Goal: Task Accomplishment & Management: Manage account settings

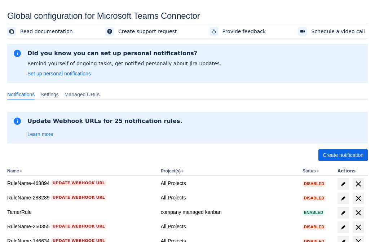
click at [343, 155] on span "Create notification" at bounding box center [342, 155] width 41 height 12
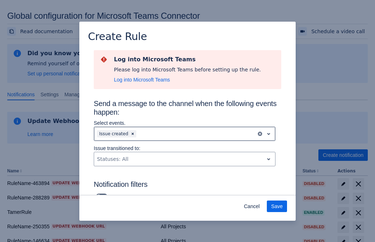
click at [184, 134] on div "Scrollable content" at bounding box center [196, 133] width 116 height 9
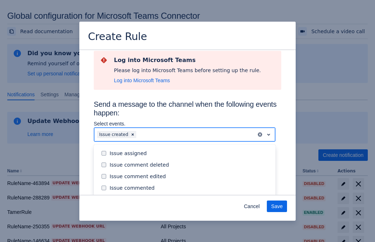
click at [190, 196] on div "Issue created" at bounding box center [189, 199] width 161 height 7
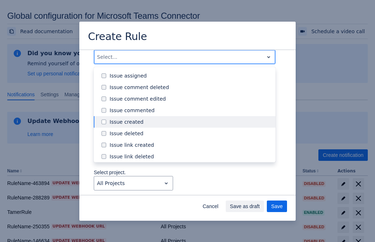
click at [190, 187] on div "Issue updated" at bounding box center [189, 190] width 161 height 7
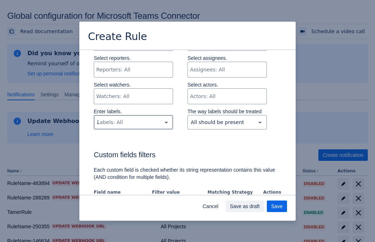
type input "295179_label"
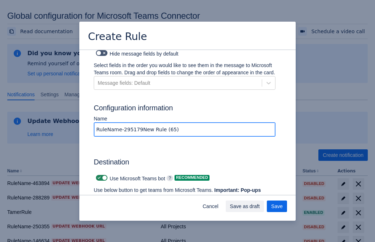
type input "RuleName-295179New Rule (65)"
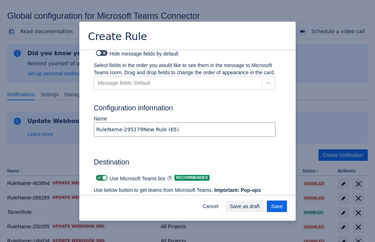
click at [98, 175] on span "Scrollable content" at bounding box center [99, 178] width 6 height 6
click at [98, 175] on input "Scrollable content" at bounding box center [98, 177] width 5 height 5
checkbox input "false"
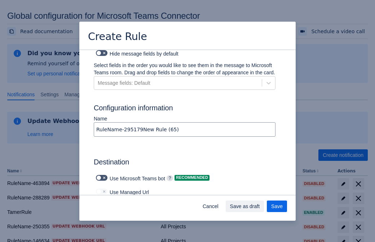
type input "https://prod-112.westeurope.logic.azure.com:443/workflows/bae959254738451b85002…"
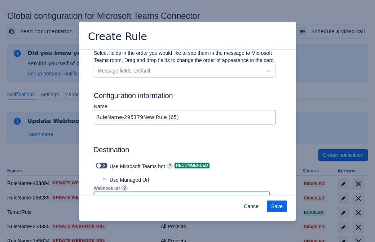
click at [277, 206] on span "Save" at bounding box center [277, 206] width 12 height 12
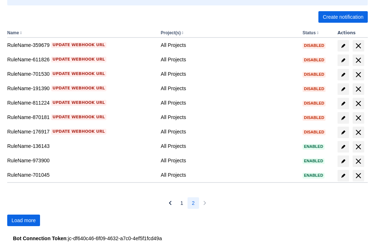
click at [23, 220] on span "Load more" at bounding box center [24, 220] width 24 height 12
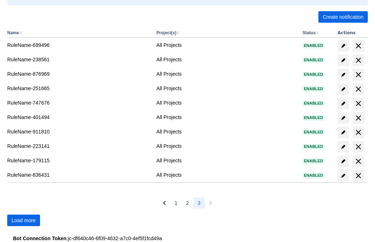
click at [23, 220] on span "Load more" at bounding box center [24, 220] width 24 height 12
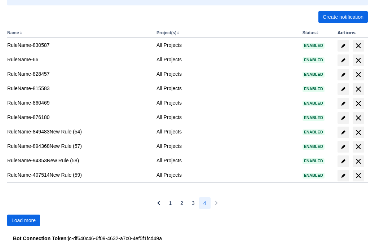
click at [23, 220] on span "Load more" at bounding box center [24, 220] width 24 height 12
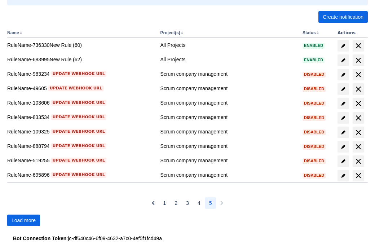
click at [23, 220] on span "Load more" at bounding box center [24, 220] width 24 height 12
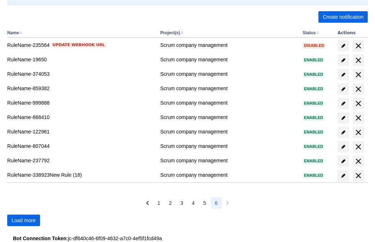
click at [23, 220] on span "Load more" at bounding box center [24, 220] width 24 height 12
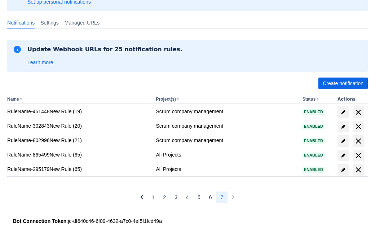
scroll to position [72, 0]
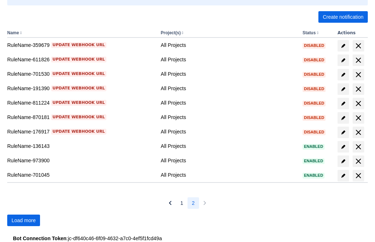
click at [23, 220] on span "Load more" at bounding box center [24, 220] width 24 height 12
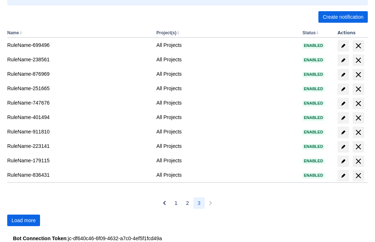
click at [23, 220] on span "Load more" at bounding box center [24, 220] width 24 height 12
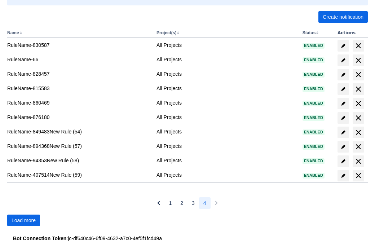
click at [23, 220] on span "Load more" at bounding box center [24, 220] width 24 height 12
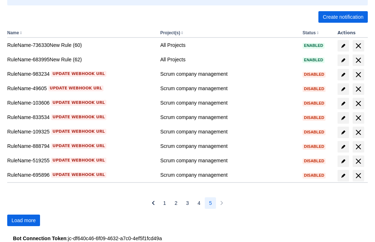
click at [23, 220] on span "Load more" at bounding box center [24, 220] width 24 height 12
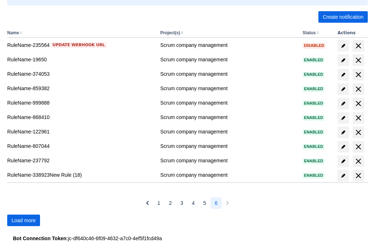
click at [23, 220] on span "Load more" at bounding box center [24, 220] width 24 height 12
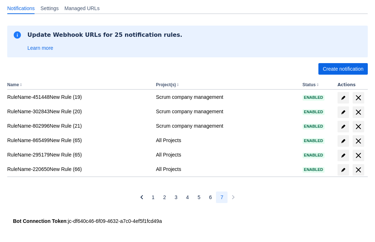
scroll to position [86, 0]
click at [358, 155] on span "delete" at bounding box center [358, 155] width 9 height 9
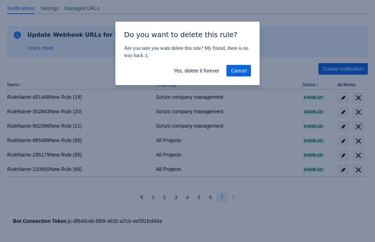
click at [196, 71] on span "Yes, delete it forever" at bounding box center [196, 71] width 46 height 12
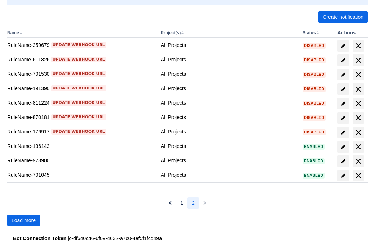
click at [23, 220] on span "Load more" at bounding box center [24, 220] width 24 height 12
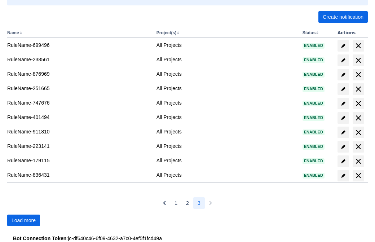
click at [23, 220] on span "Load more" at bounding box center [24, 220] width 24 height 12
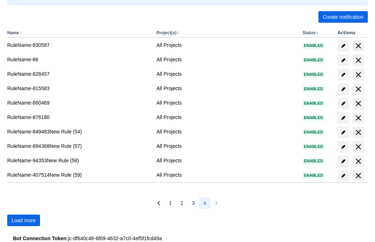
click at [23, 220] on span "Load more" at bounding box center [24, 220] width 24 height 12
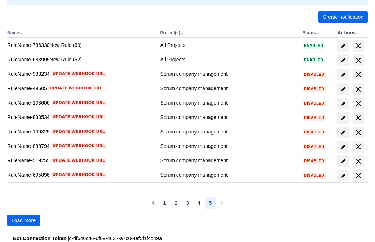
click at [23, 220] on span "Load more" at bounding box center [24, 220] width 24 height 12
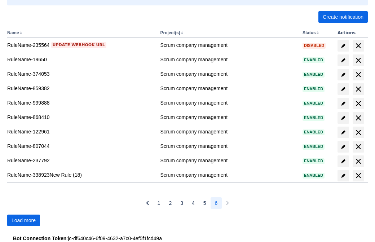
click at [23, 220] on span "Load more" at bounding box center [24, 220] width 24 height 12
